Goal: Task Accomplishment & Management: Manage account settings

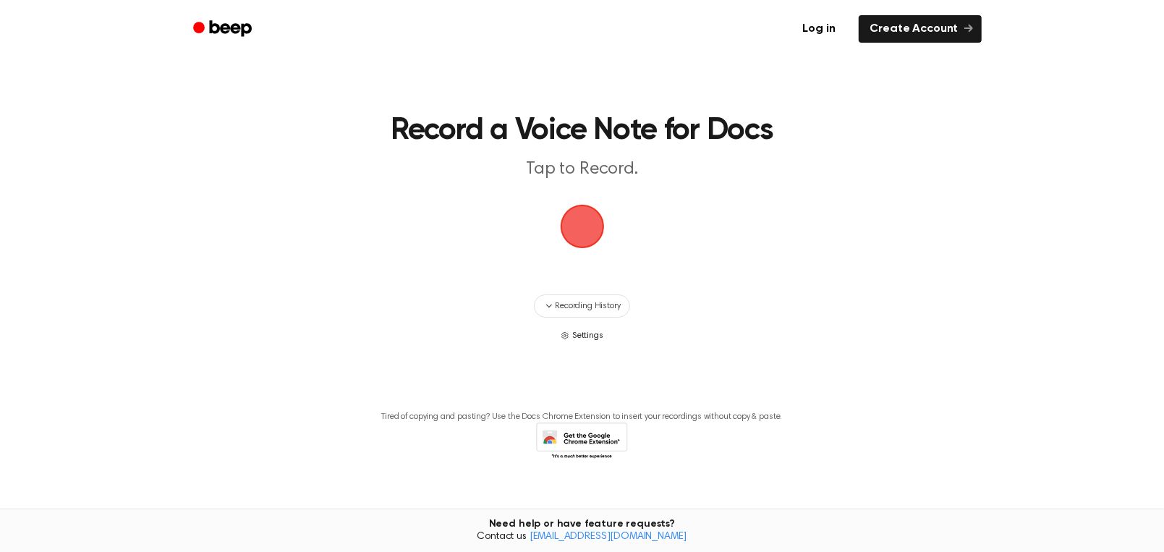
click at [593, 342] on span "Settings" at bounding box center [587, 335] width 31 height 13
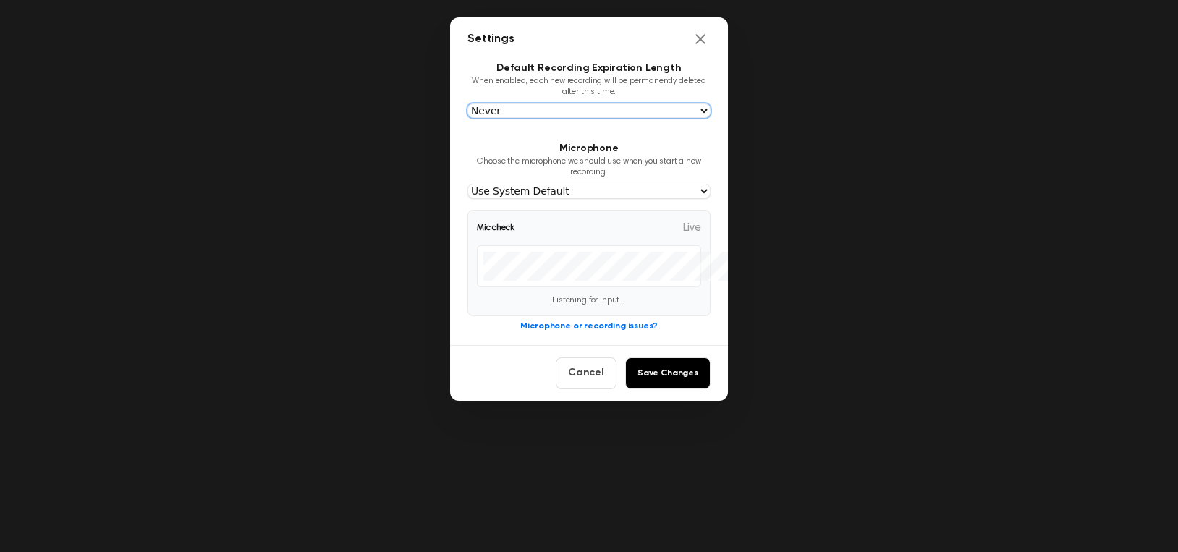
click at [710, 118] on select "Never [DATE] [DATE] [DATE] [DATE]" at bounding box center [588, 110] width 243 height 14
click at [467, 118] on select "Never [DATE] [DATE] [DATE] [DATE]" at bounding box center [588, 110] width 243 height 14
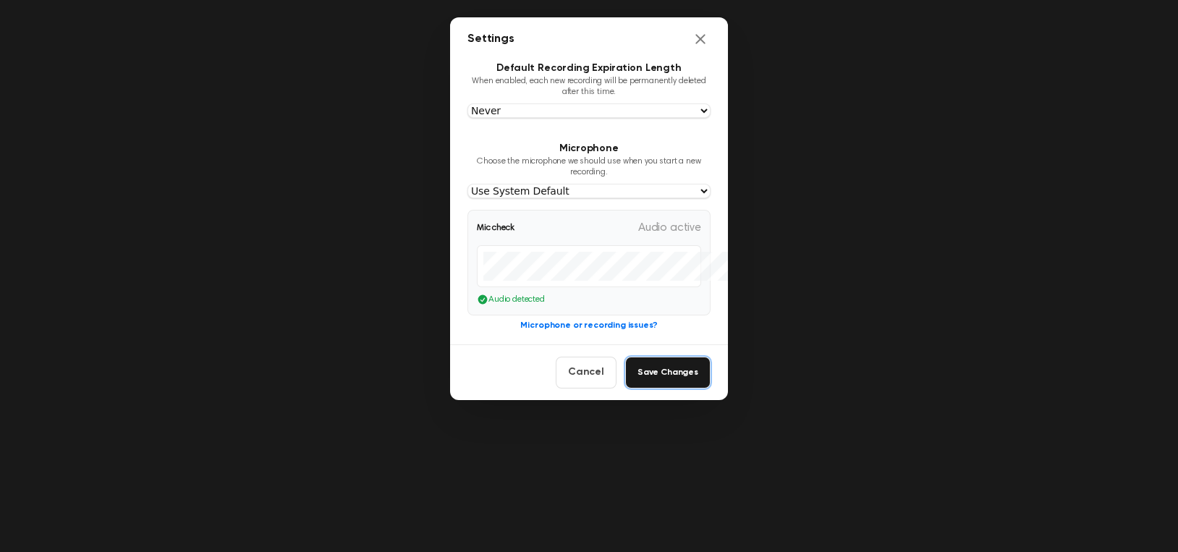
click at [710, 388] on button "Save Changes" at bounding box center [667, 373] width 85 height 32
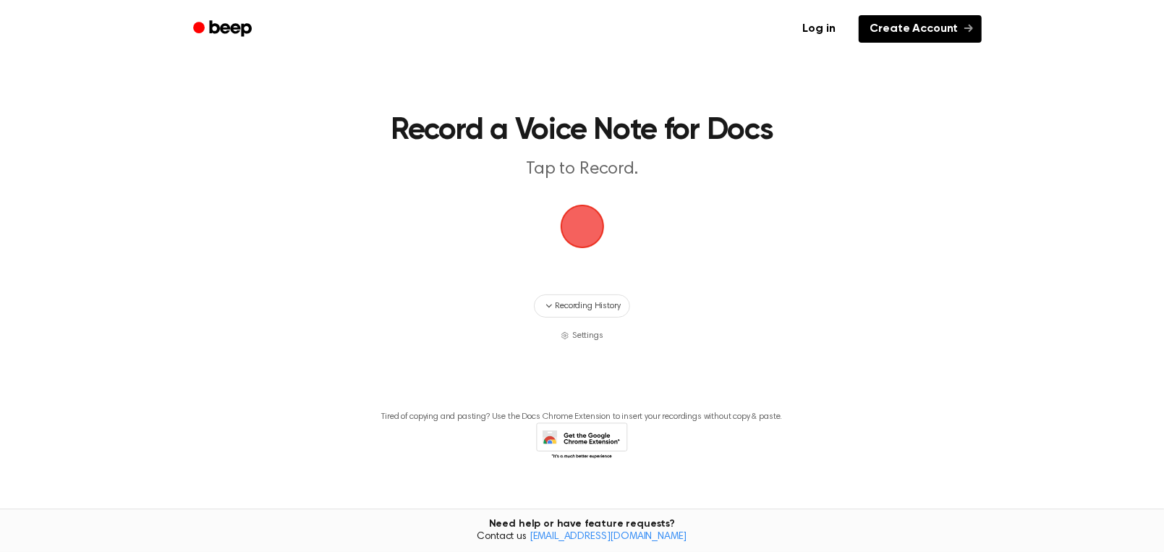
click at [982, 38] on link "Create Account" at bounding box center [920, 28] width 123 height 27
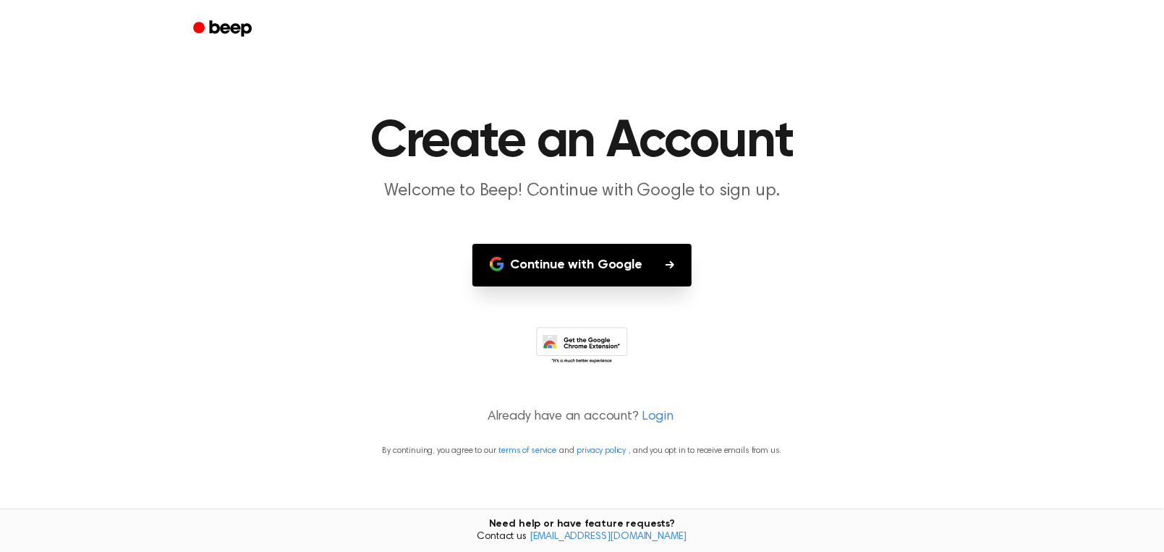
click at [618, 286] on button "Continue with Google" at bounding box center [581, 265] width 219 height 43
